Goal: Transaction & Acquisition: Purchase product/service

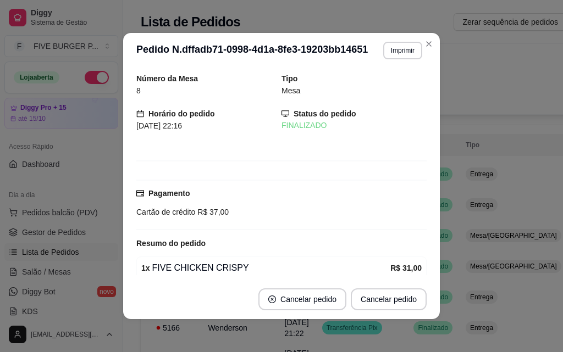
scroll to position [95, 0]
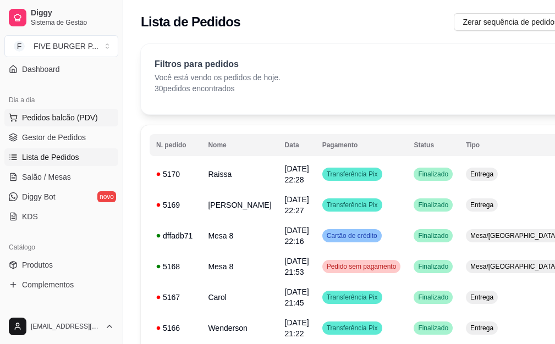
click at [70, 118] on span "Pedidos balcão (PDV)" at bounding box center [60, 117] width 76 height 11
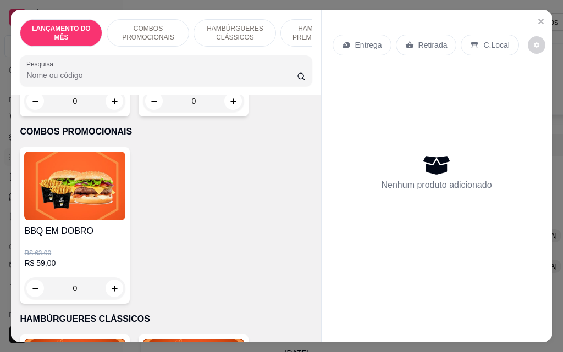
scroll to position [605, 0]
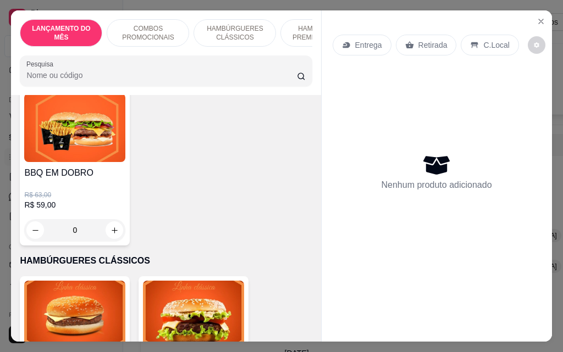
click at [110, 225] on div "0" at bounding box center [74, 230] width 101 height 22
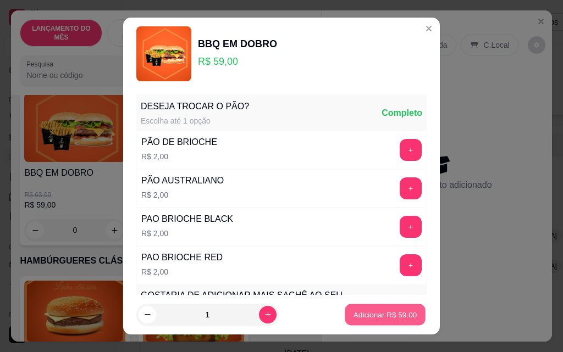
click at [362, 316] on p "Adicionar R$ 59,00" at bounding box center [386, 315] width 64 height 10
type input "1"
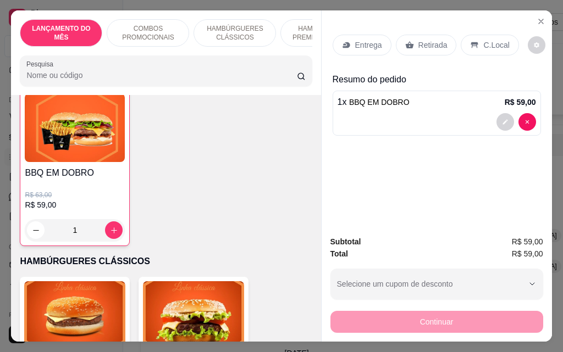
click at [432, 43] on p "Retirada" at bounding box center [432, 45] width 29 height 11
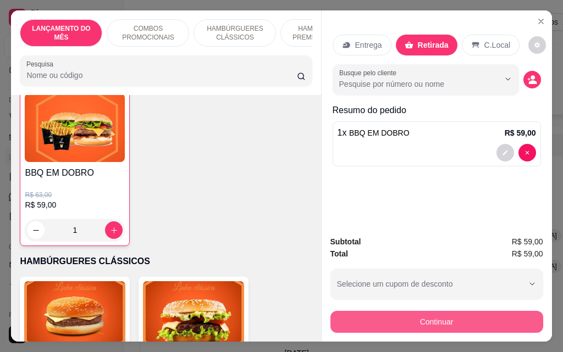
click at [425, 317] on button "Continuar" at bounding box center [436, 322] width 213 height 22
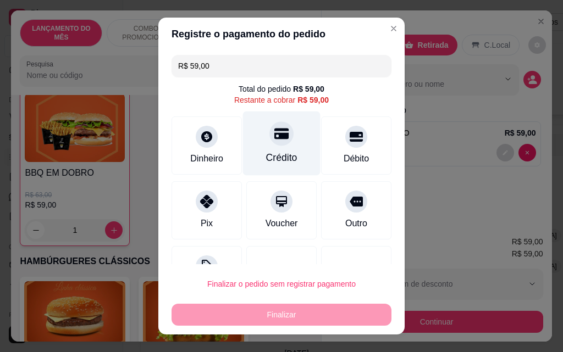
click at [274, 137] on icon at bounding box center [281, 134] width 14 height 11
type input "R$ 0,00"
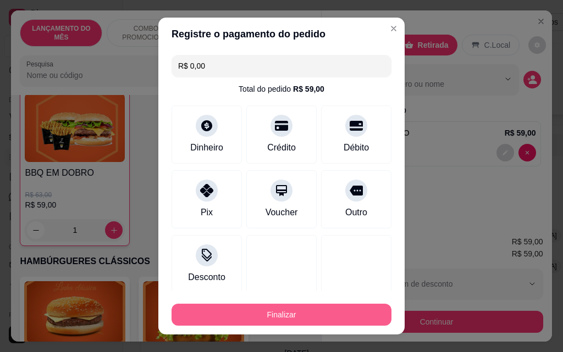
click at [288, 315] on button "Finalizar" at bounding box center [282, 315] width 220 height 22
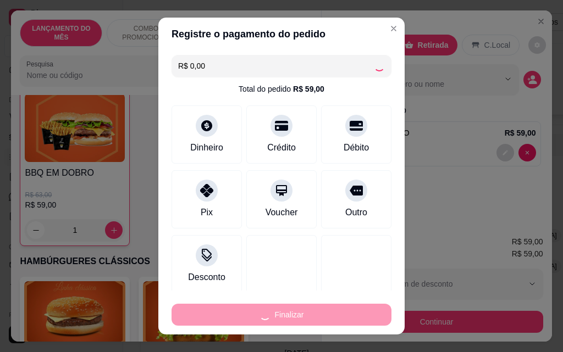
type input "0"
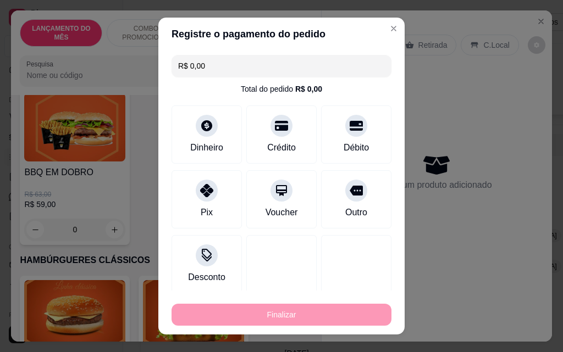
type input "-R$ 59,00"
